Goal: Transaction & Acquisition: Purchase product/service

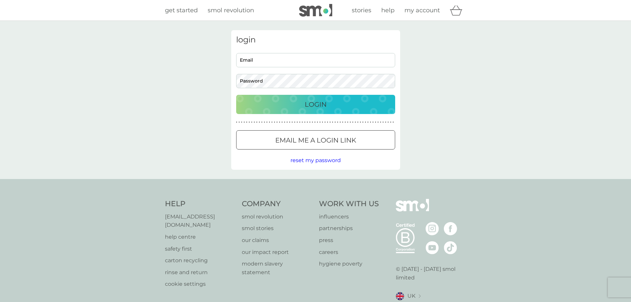
click at [308, 58] on input "Email" at bounding box center [315, 60] width 159 height 14
drag, startPoint x: 279, startPoint y: 61, endPoint x: 287, endPoint y: 57, distance: 9.2
click at [279, 61] on input "Email" at bounding box center [315, 60] width 159 height 14
type input "w"
type input "[DOMAIN_NAME][EMAIL_ADDRESS][DOMAIN_NAME]"
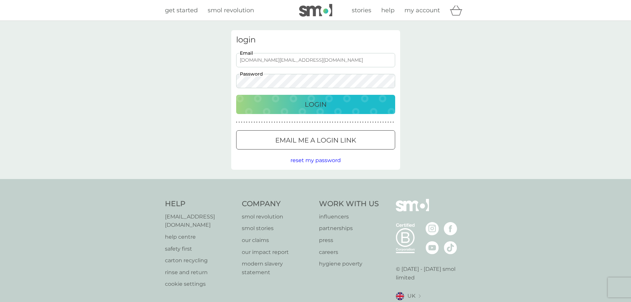
click at [298, 109] on div "Login" at bounding box center [316, 104] width 146 height 11
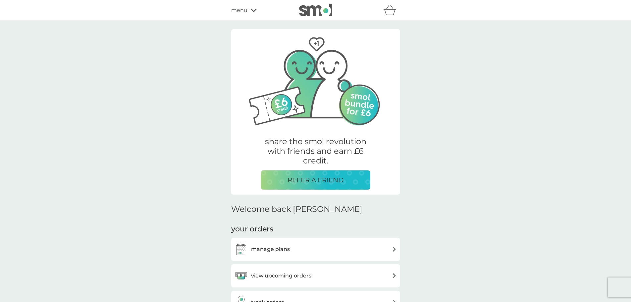
click at [301, 248] on div "manage plans" at bounding box center [315, 248] width 162 height 13
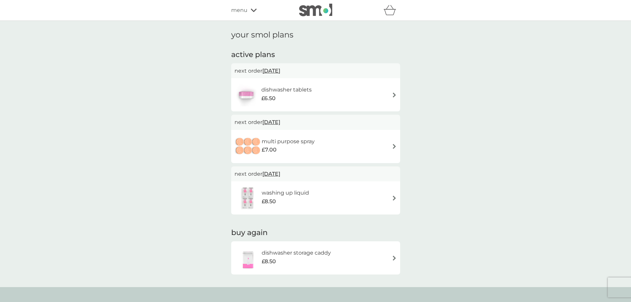
click at [412, 205] on div "your smol plans active plans next order 1 Oct 2025 dishwasher tablets £6.50 nex…" at bounding box center [315, 154] width 631 height 266
click at [369, 205] on div "washing up liquid £8.50" at bounding box center [315, 197] width 162 height 23
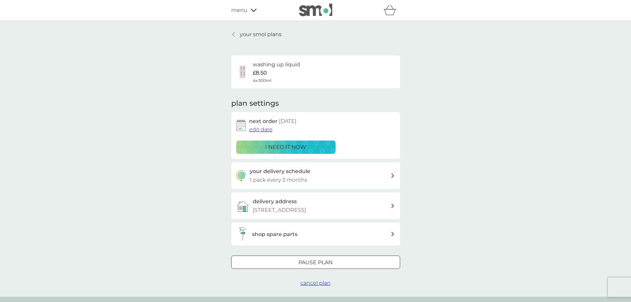
click at [327, 266] on div at bounding box center [316, 262] width 24 height 7
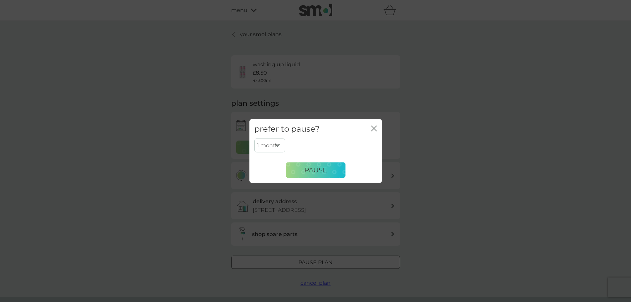
click at [269, 142] on select "1 month 2 months 3 months 4 months 5 months 6 months" at bounding box center [269, 145] width 31 height 14
select select "6"
click at [254, 138] on select "1 month 2 months 3 months 4 months 5 months 6 months" at bounding box center [269, 145] width 31 height 14
click at [321, 172] on span "Pause" at bounding box center [315, 170] width 23 height 8
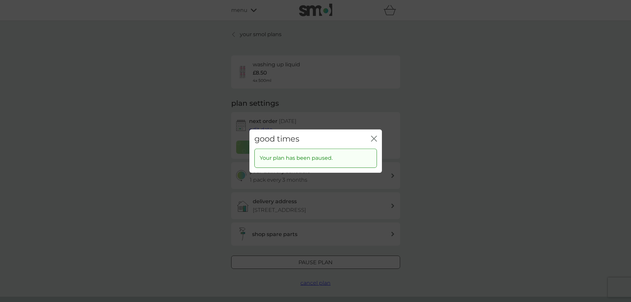
click at [372, 136] on icon "close" at bounding box center [374, 138] width 6 height 6
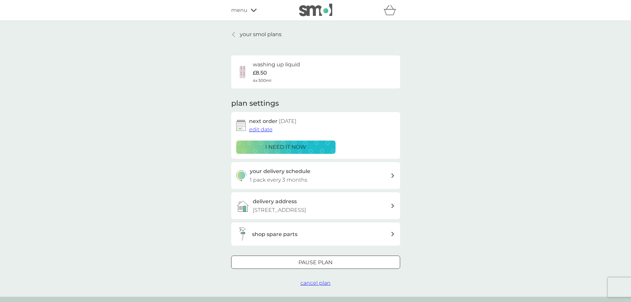
click at [228, 22] on div "your smol plans washing up liquid £8.50 4x 500ml plan settings next order 5 Jun…" at bounding box center [315, 158] width 631 height 275
click at [231, 28] on div "your smol plans washing up liquid £8.50 4x 500ml plan settings next order 5 Jun…" at bounding box center [315, 158] width 631 height 275
click at [232, 30] on link "your smol plans" at bounding box center [256, 34] width 50 height 9
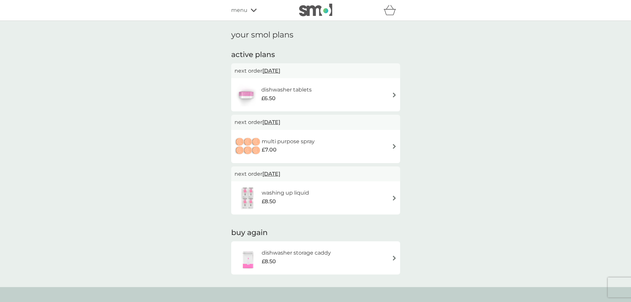
click at [359, 266] on div "dishwasher storage caddy £8.50" at bounding box center [315, 257] width 162 height 23
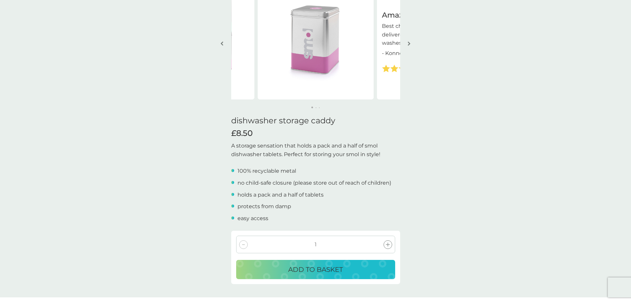
scroll to position [66, 0]
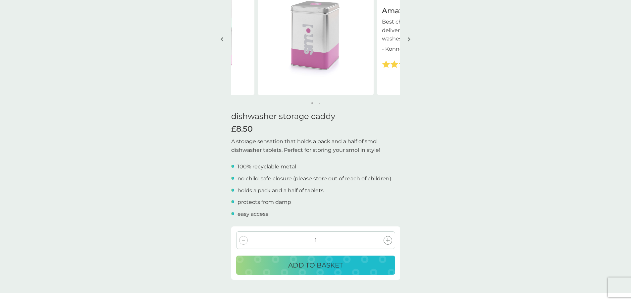
click at [321, 266] on p "ADD TO BASKET" at bounding box center [315, 265] width 55 height 11
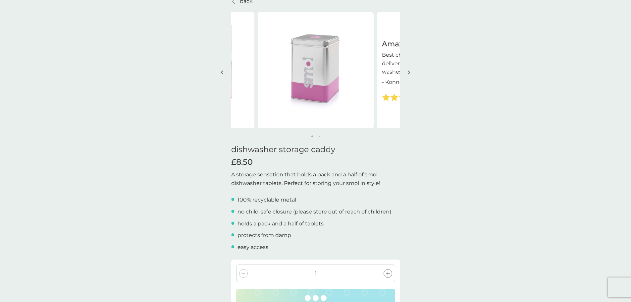
scroll to position [0, 0]
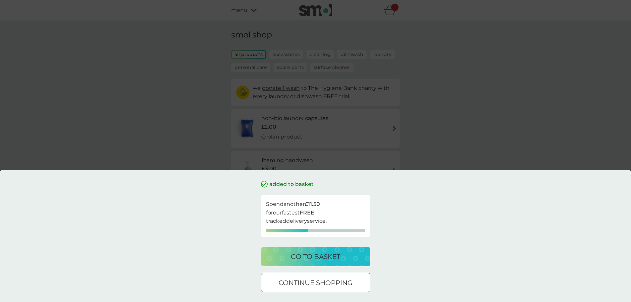
click at [320, 255] on p "go to basket" at bounding box center [315, 256] width 49 height 11
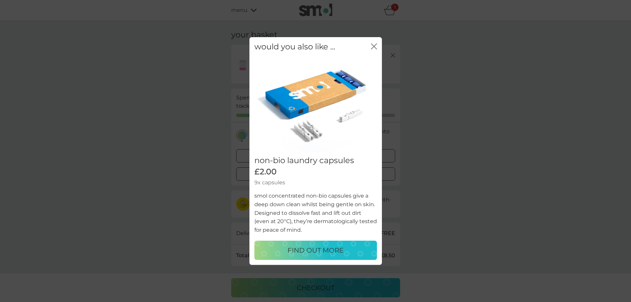
click at [372, 45] on icon "close" at bounding box center [372, 46] width 3 height 5
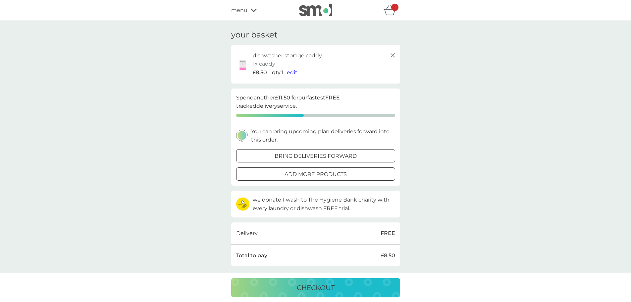
click at [493, 117] on div "your basket dishwasher storage caddy 1x caddy £8.50 qty 1 edit proceed to check…" at bounding box center [315, 152] width 631 height 263
click at [311, 294] on button "checkout" at bounding box center [315, 287] width 169 height 19
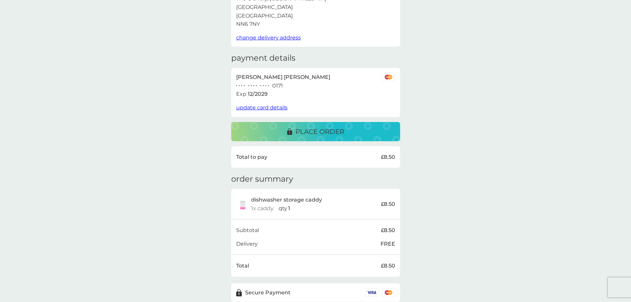
scroll to position [26, 0]
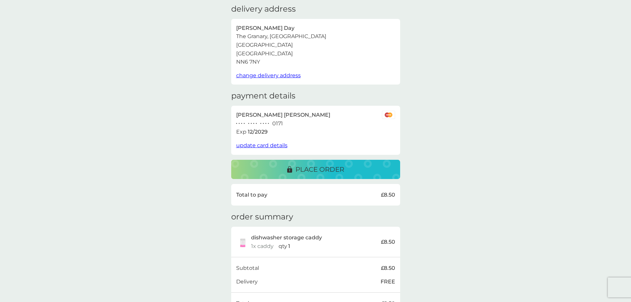
click at [256, 145] on span "update card details" at bounding box center [261, 145] width 51 height 6
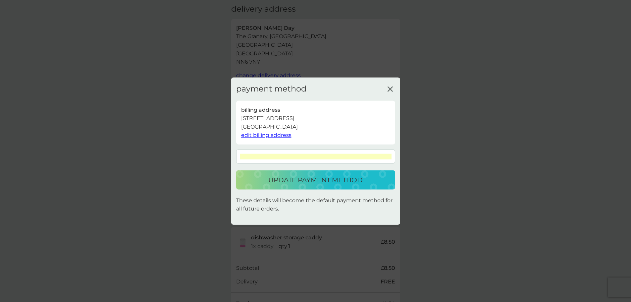
click at [313, 179] on p "update payment method" at bounding box center [315, 179] width 94 height 11
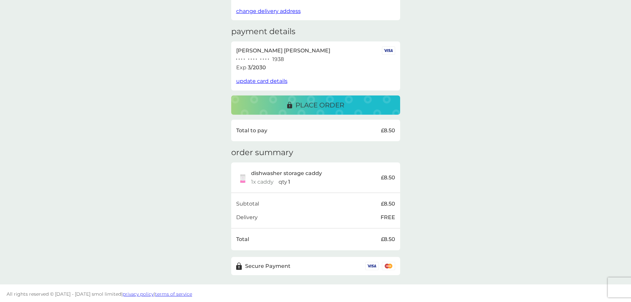
scroll to position [92, 0]
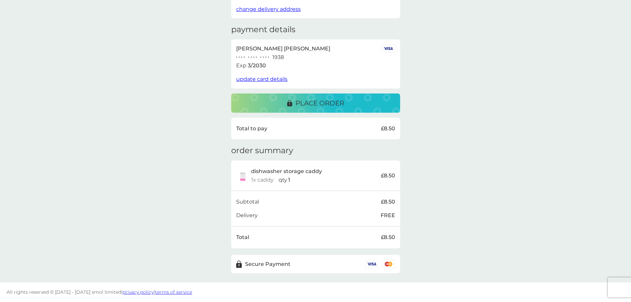
click at [246, 77] on span "update card details" at bounding box center [261, 79] width 51 height 6
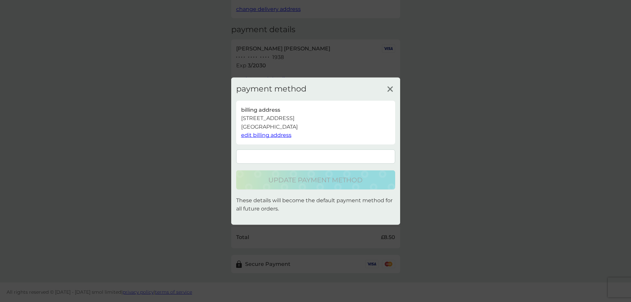
click at [264, 108] on p "billing address" at bounding box center [260, 109] width 39 height 9
click at [264, 134] on span "edit billing address" at bounding box center [266, 135] width 50 height 6
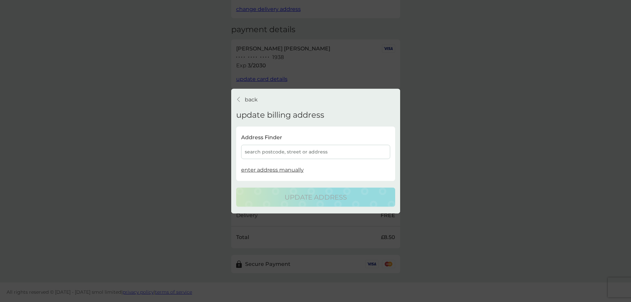
click at [243, 97] on div "back back" at bounding box center [247, 99] width 22 height 9
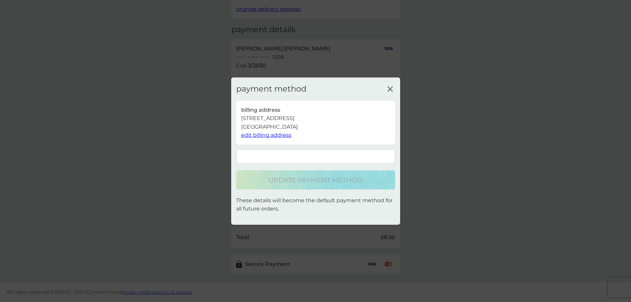
click at [391, 87] on line at bounding box center [389, 88] width 5 height 5
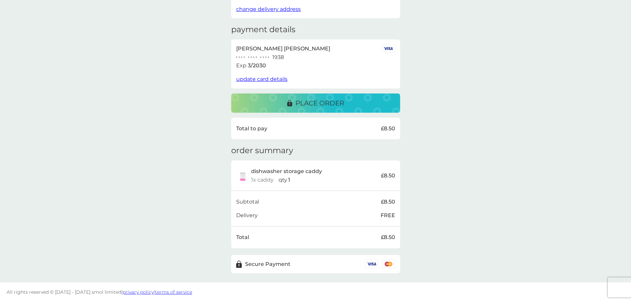
click at [493, 108] on div "delivery address Emma Day The Granary, West Haddon Grange Yelvertoft Road North…" at bounding box center [315, 105] width 631 height 353
click at [314, 101] on p "place order" at bounding box center [319, 103] width 49 height 11
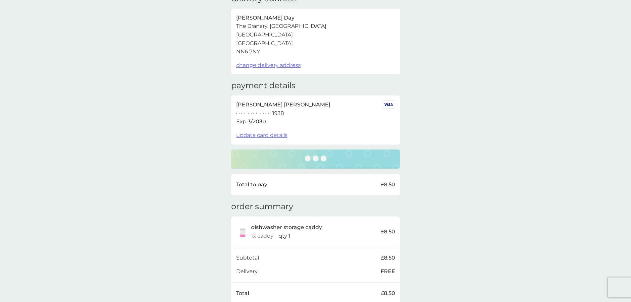
scroll to position [0, 0]
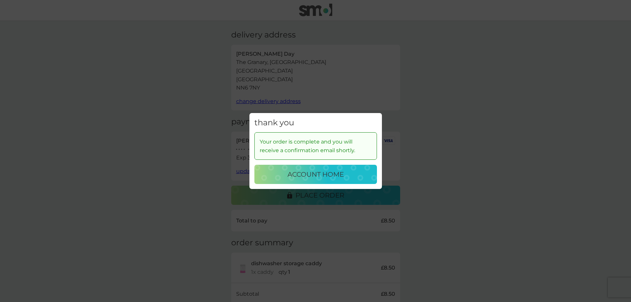
drag, startPoint x: 321, startPoint y: 169, endPoint x: 360, endPoint y: 167, distance: 38.8
click at [321, 169] on p "account home" at bounding box center [315, 174] width 56 height 11
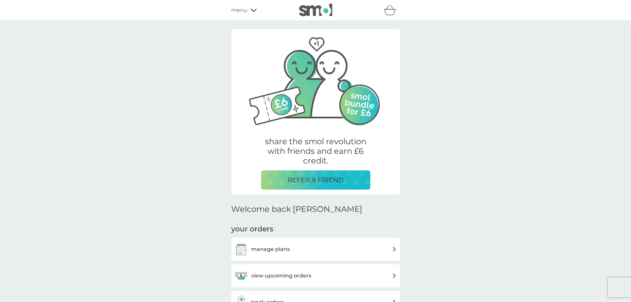
click at [288, 259] on div "manage plans" at bounding box center [315, 248] width 169 height 23
click at [294, 249] on div "manage plans" at bounding box center [315, 248] width 162 height 13
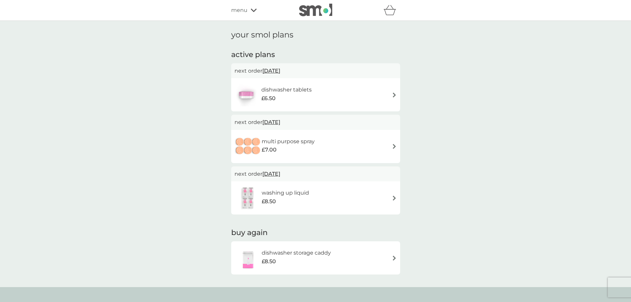
click at [438, 104] on div "your smol plans active plans next order [DATE] dishwasher tablets £6.50 next or…" at bounding box center [315, 154] width 631 height 266
drag, startPoint x: 502, startPoint y: 189, endPoint x: 347, endPoint y: 49, distance: 208.6
click at [500, 189] on div "your smol plans active plans next order [DATE] dishwasher tablets £6.50 next or…" at bounding box center [315, 154] width 631 height 266
